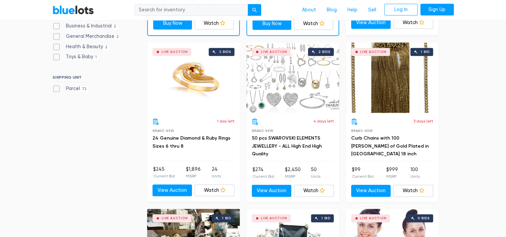
scroll to position [368, 0]
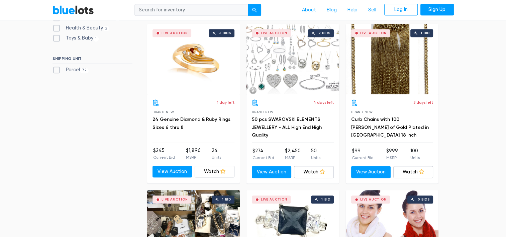
click at [57, 74] on label "Parcel 72" at bounding box center [71, 69] width 36 height 7
click at [57, 71] on input "Parcel 72" at bounding box center [55, 68] width 4 height 4
checkbox input "true"
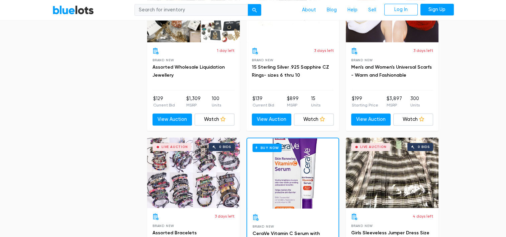
scroll to position [557, 0]
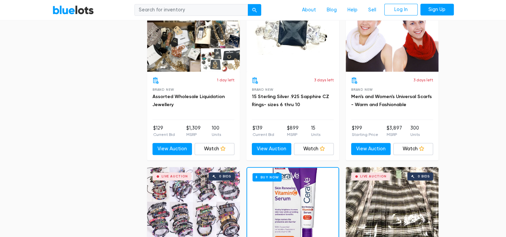
click at [174, 63] on div "Live Auction 1 bid" at bounding box center [193, 36] width 93 height 70
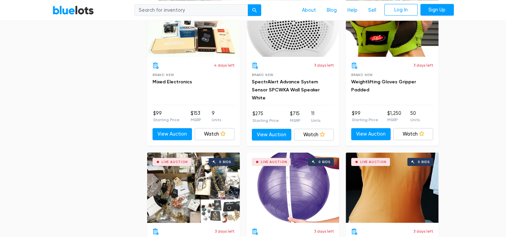
scroll to position [1762, 0]
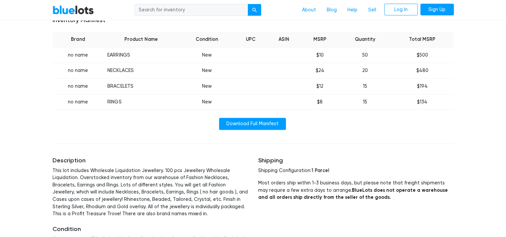
scroll to position [301, 0]
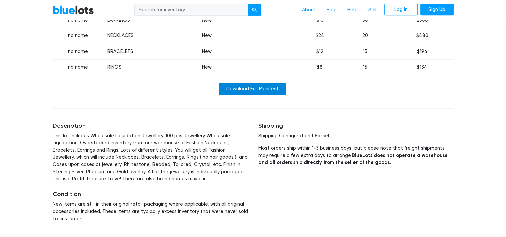
click at [260, 95] on link "Download Full Manifest" at bounding box center [252, 89] width 67 height 12
